Goal: Task Accomplishment & Management: Use online tool/utility

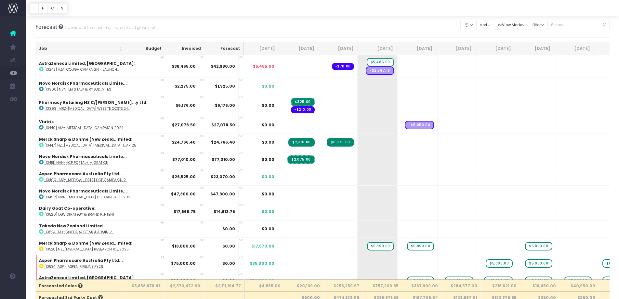
click at [69, 48] on th "Job" at bounding box center [81, 48] width 90 height 13
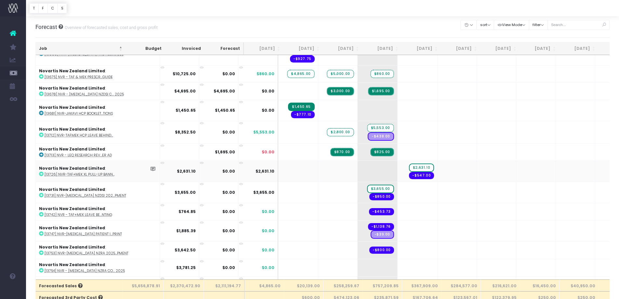
scroll to position [1423, 0]
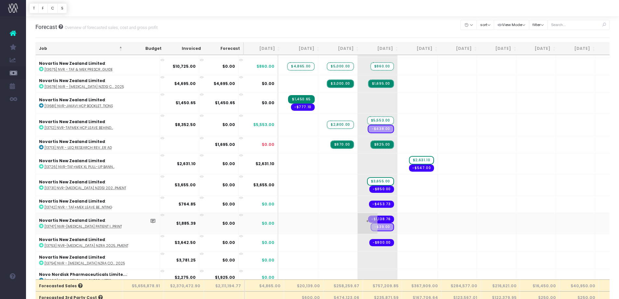
click at [358, 221] on span "+" at bounding box center [368, 223] width 20 height 21
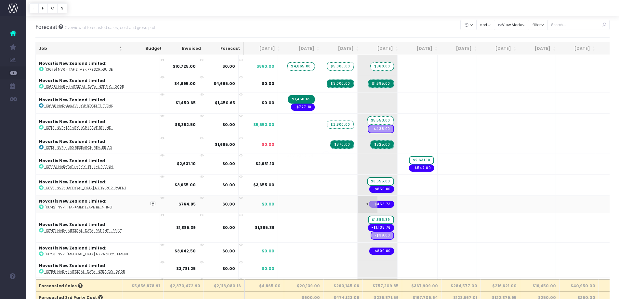
click at [358, 208] on span "+" at bounding box center [368, 203] width 20 height 17
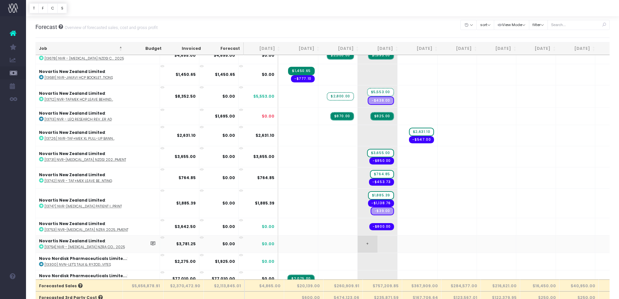
scroll to position [1453, 0]
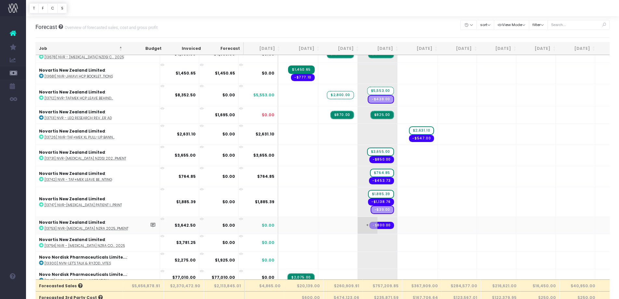
click at [358, 221] on span "+" at bounding box center [368, 225] width 20 height 17
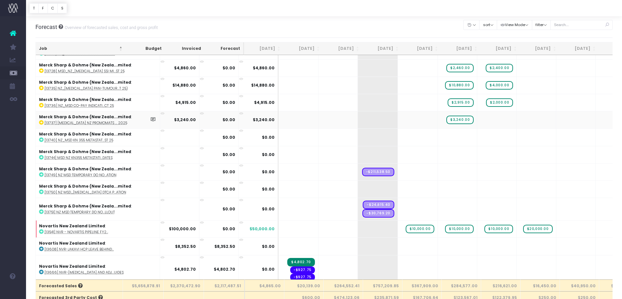
scroll to position [1142, 0]
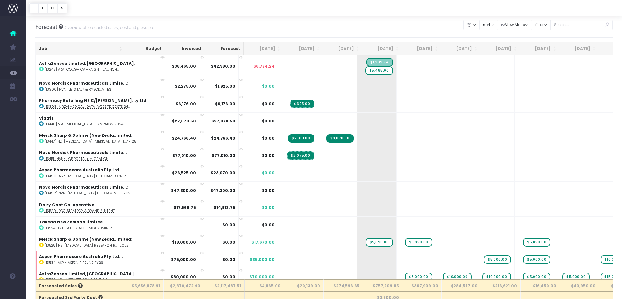
click at [95, 50] on th "Job" at bounding box center [81, 48] width 90 height 13
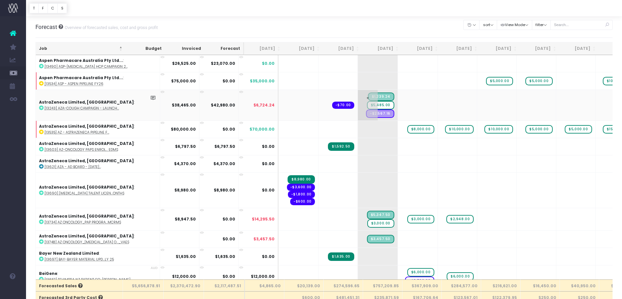
click at [367, 105] on span "$5,485.00" at bounding box center [380, 105] width 27 height 8
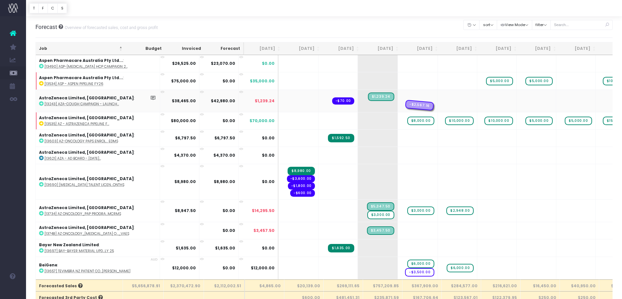
drag, startPoint x: 351, startPoint y: 107, endPoint x: 374, endPoint y: 108, distance: 23.1
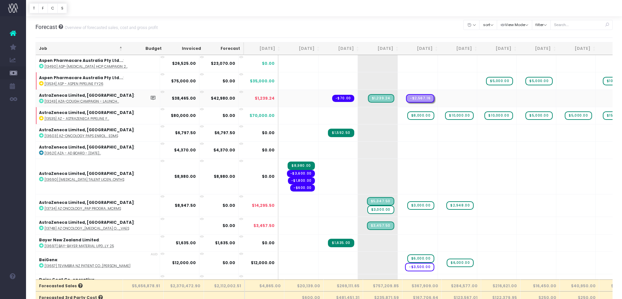
click at [398, 98] on td "+ -$2,567.16" at bounding box center [418, 97] width 40 height 17
click at [358, 99] on td "+ $1,239.24" at bounding box center [378, 97] width 40 height 17
click at [358, 100] on td "+ $1,239.24" at bounding box center [378, 97] width 40 height 17
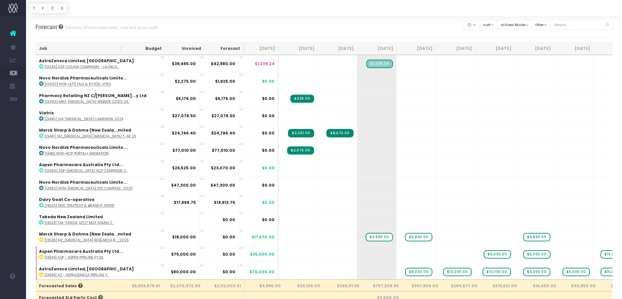
click at [83, 48] on th "Job" at bounding box center [81, 48] width 90 height 13
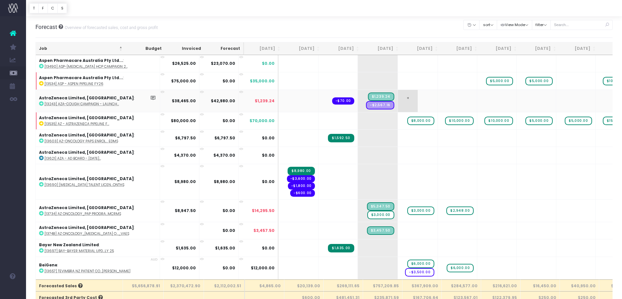
click at [398, 105] on span "+" at bounding box center [408, 101] width 20 height 22
type input "4245.76"
click at [366, 103] on span "-$2,567.16" at bounding box center [380, 105] width 28 height 8
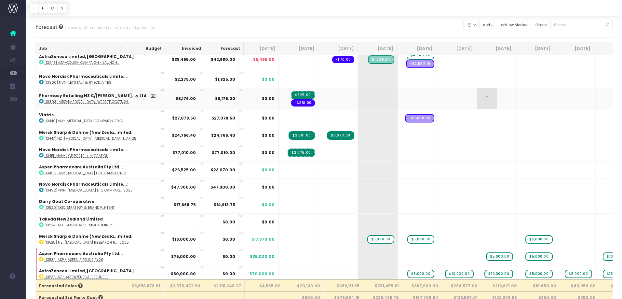
scroll to position [8, 0]
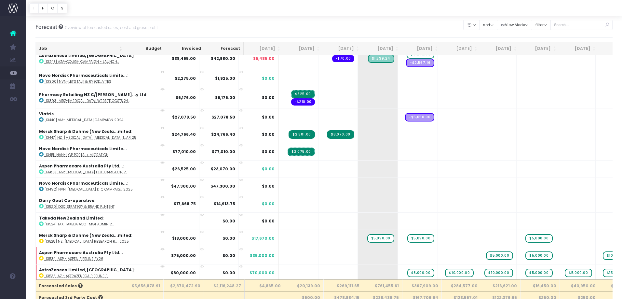
click at [86, 47] on th "Job" at bounding box center [81, 48] width 90 height 13
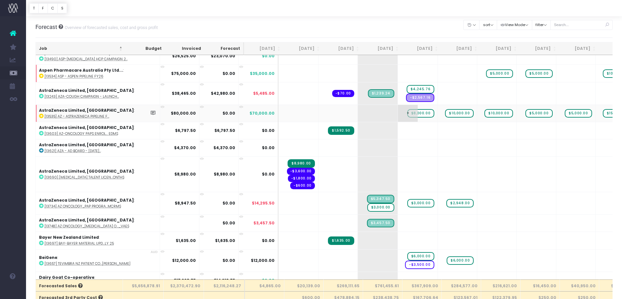
scroll to position [10, 0]
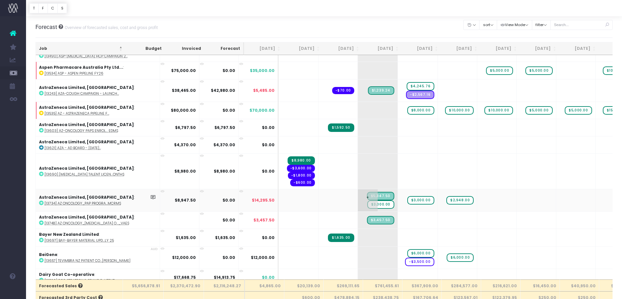
click at [367, 205] on span "$3,000.00" at bounding box center [380, 204] width 27 height 8
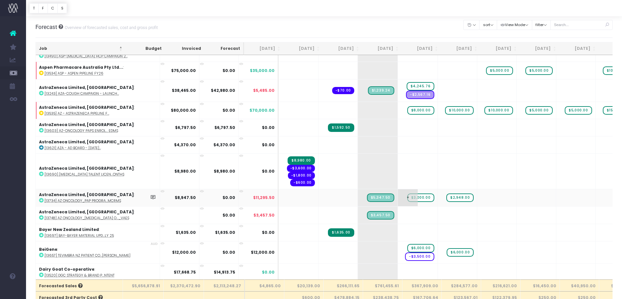
click at [407, 198] on span "$3,000.00" at bounding box center [420, 197] width 27 height 8
click at [446, 198] on span "$2,948.00" at bounding box center [459, 197] width 27 height 8
click at [398, 198] on span "+" at bounding box center [408, 197] width 20 height 17
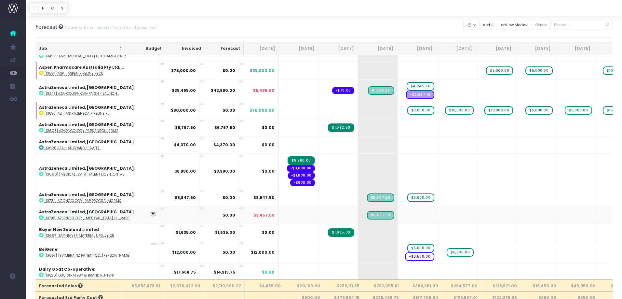
click at [86, 217] on abbr "[13748] AZ Oncology_[MEDICAL_DATA] O..._VAEs" at bounding box center [87, 217] width 85 height 5
click at [99, 218] on abbr "[13748] AZ Oncology_[MEDICAL_DATA] O..._VAEs" at bounding box center [87, 217] width 85 height 5
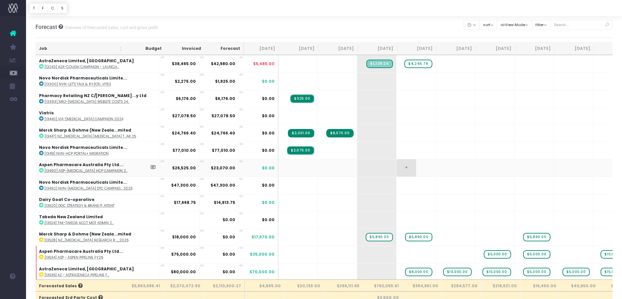
drag, startPoint x: 70, startPoint y: 46, endPoint x: 374, endPoint y: 65, distance: 304.7
click at [71, 46] on th "Job" at bounding box center [81, 48] width 90 height 13
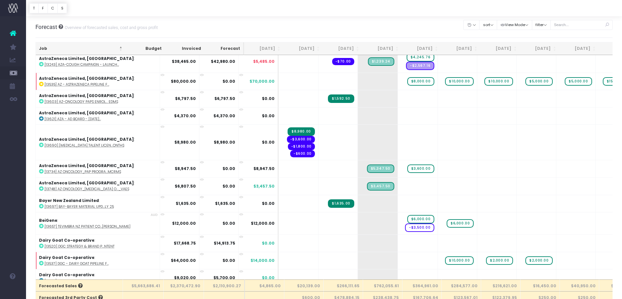
scroll to position [66, 0]
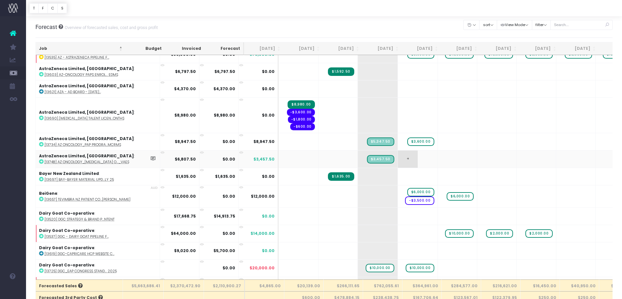
click at [398, 160] on span "+" at bounding box center [408, 158] width 20 height 17
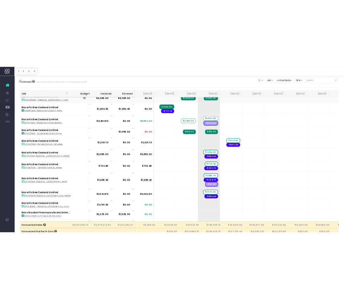
scroll to position [1450, 0]
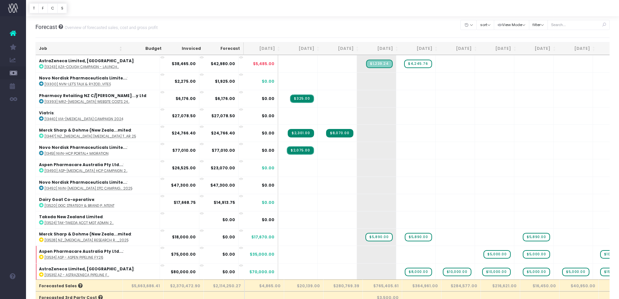
click at [47, 49] on th "Job" at bounding box center [81, 48] width 90 height 13
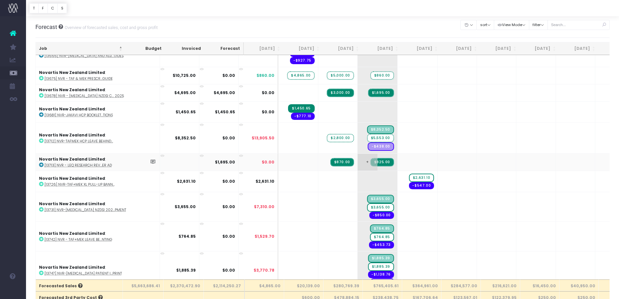
scroll to position [1415, 0]
click at [367, 207] on span "$3,655.00" at bounding box center [380, 207] width 27 height 8
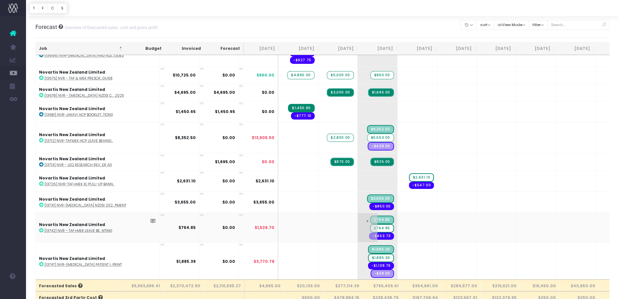
click at [370, 228] on span "$764.85" at bounding box center [382, 228] width 24 height 8
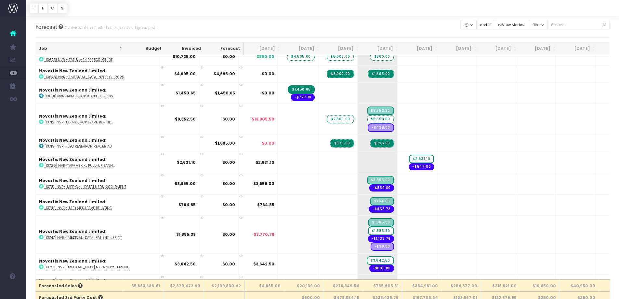
scroll to position [1441, 0]
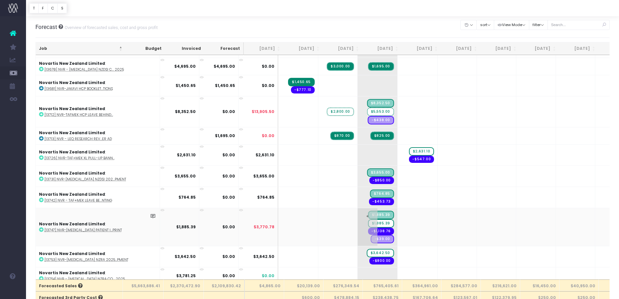
click at [368, 223] on span "$1,885.39" at bounding box center [381, 223] width 26 height 8
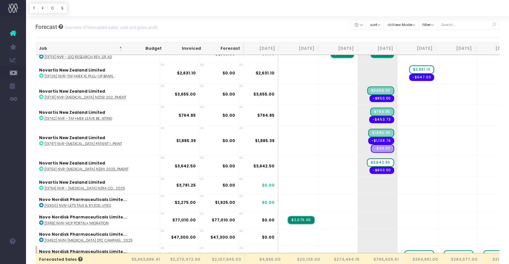
scroll to position [1528, 0]
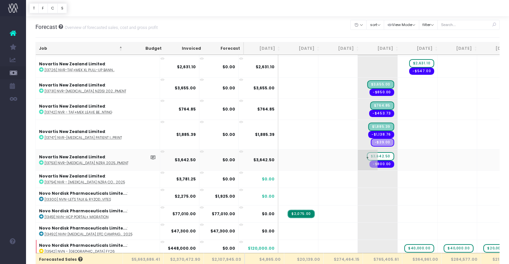
click at [367, 156] on span "$3,642.50" at bounding box center [380, 156] width 27 height 8
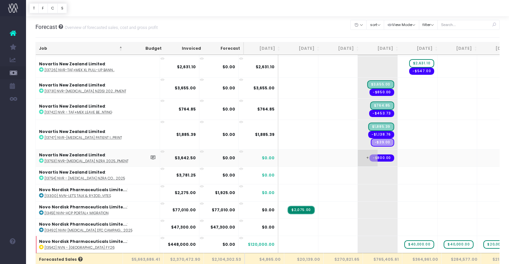
click at [358, 159] on span "+" at bounding box center [368, 158] width 20 height 17
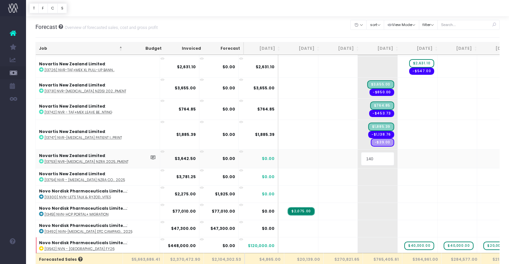
type input "1400"
click at [369, 158] on body "Oh my... this is bad. [PERSON_NAME] wasn't able to load this page. Please conta…" at bounding box center [254, 132] width 509 height 264
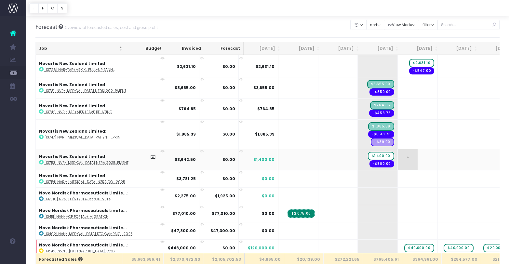
click at [398, 160] on span "+" at bounding box center [408, 159] width 20 height 21
click at [369, 164] on span "-$800.00" at bounding box center [381, 163] width 25 height 7
click at [398, 201] on span "+" at bounding box center [408, 196] width 20 height 17
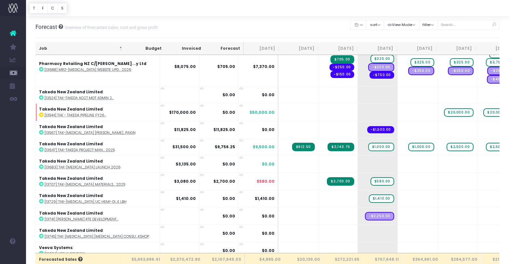
scroll to position [2953, 0]
